Goal: Navigation & Orientation: Find specific page/section

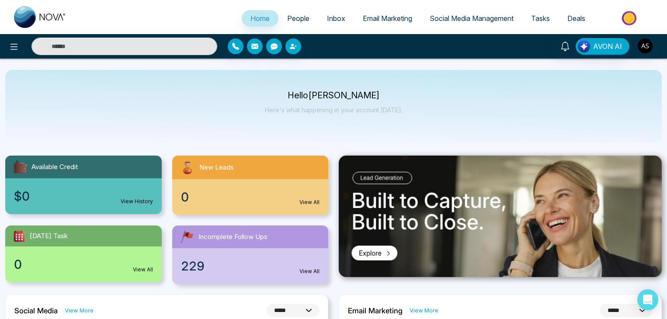
select select "*"
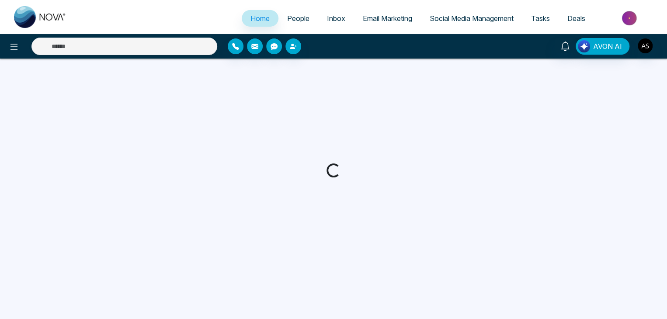
select select "*"
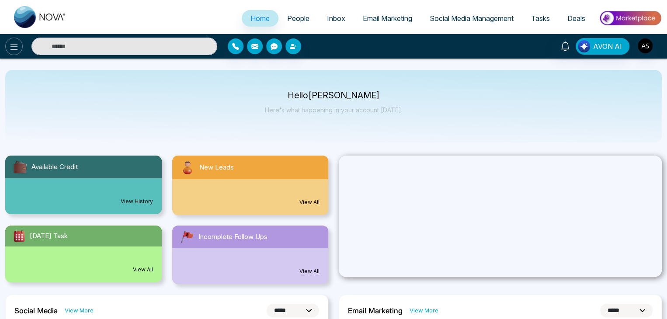
click at [11, 46] on icon at bounding box center [14, 47] width 10 height 10
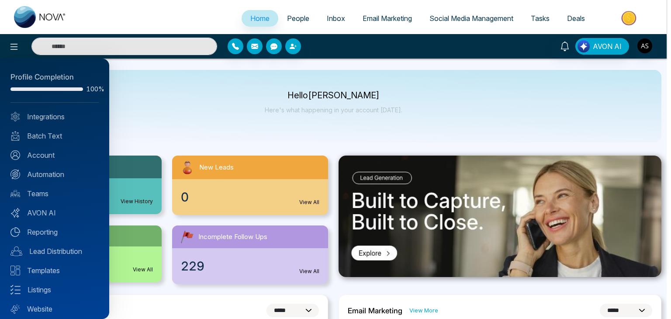
click at [175, 90] on div at bounding box center [335, 159] width 671 height 319
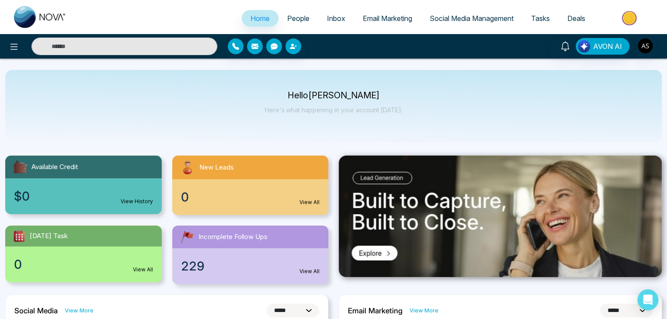
click at [304, 16] on link "People" at bounding box center [298, 18] width 40 height 17
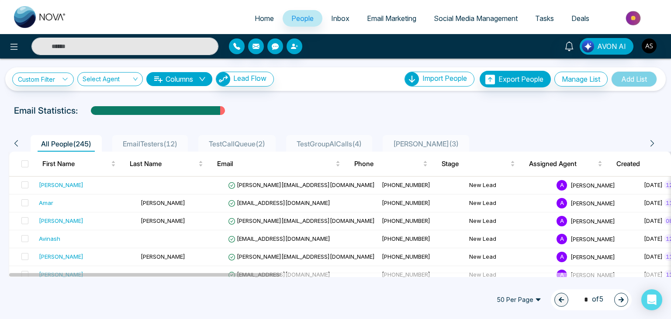
click at [255, 19] on span "Home" at bounding box center [264, 18] width 19 height 9
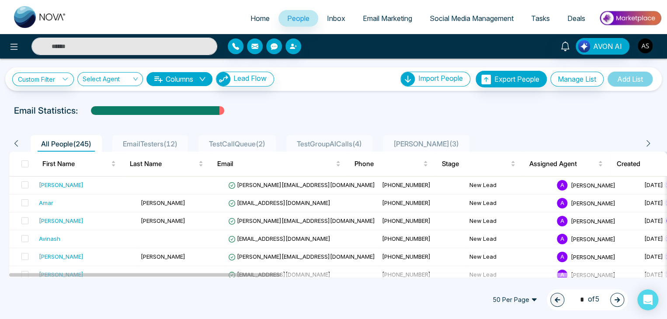
select select "*"
